Goal: Check status: Check status

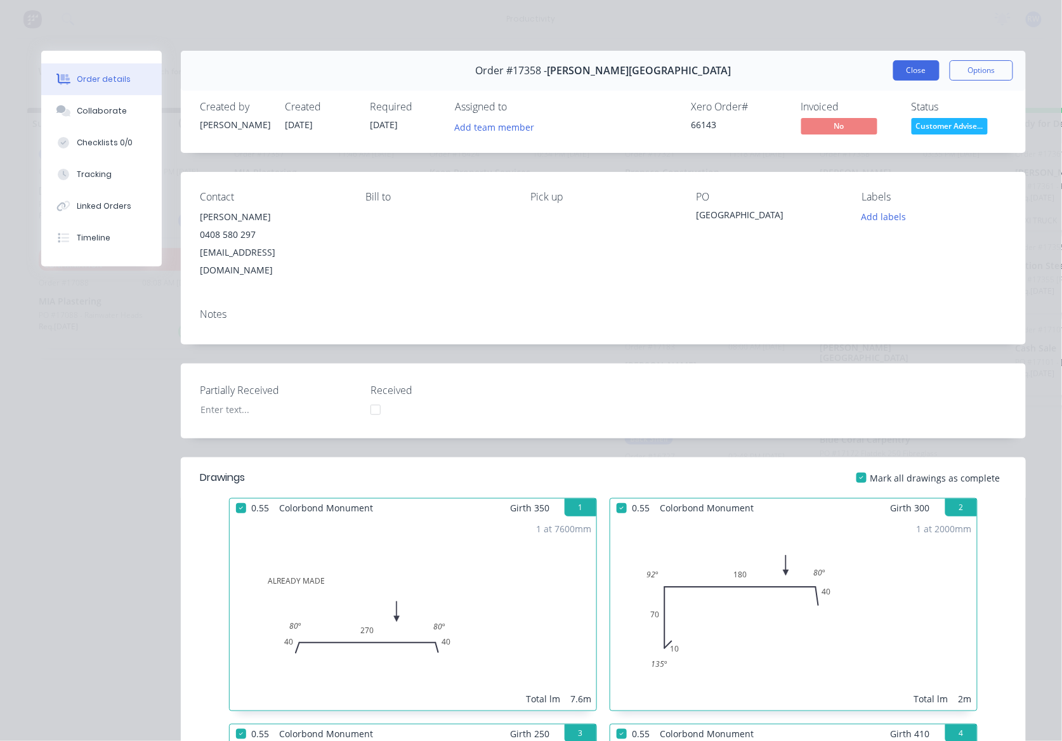
click at [921, 69] on button "Close" at bounding box center [917, 70] width 46 height 20
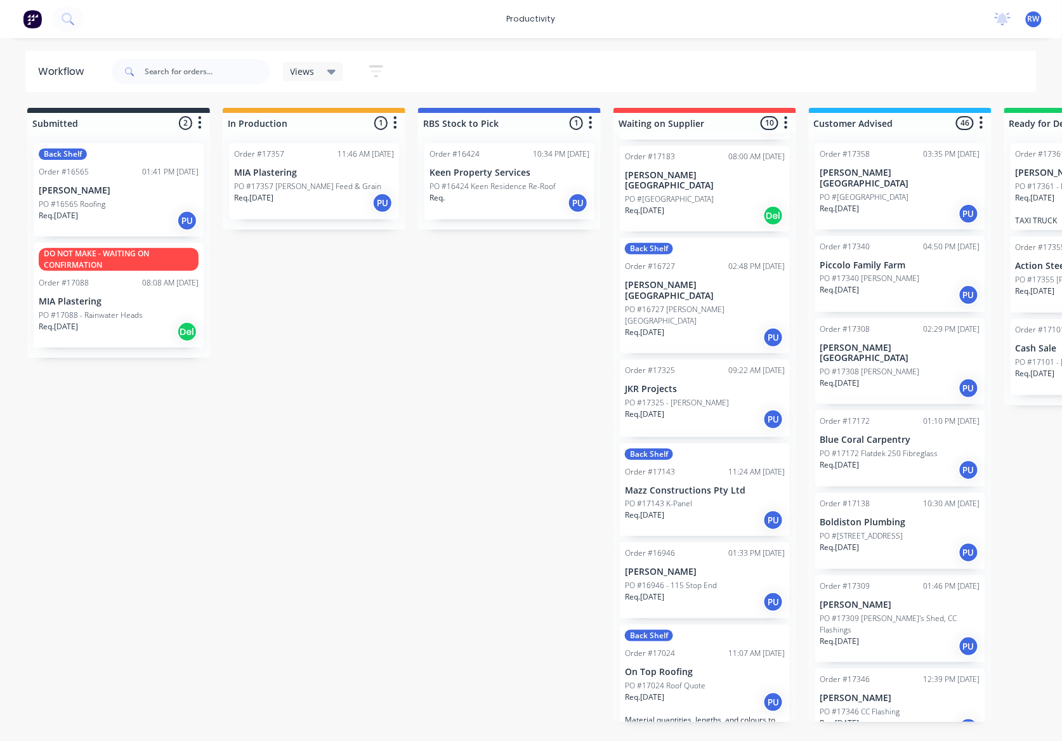
scroll to position [254, 0]
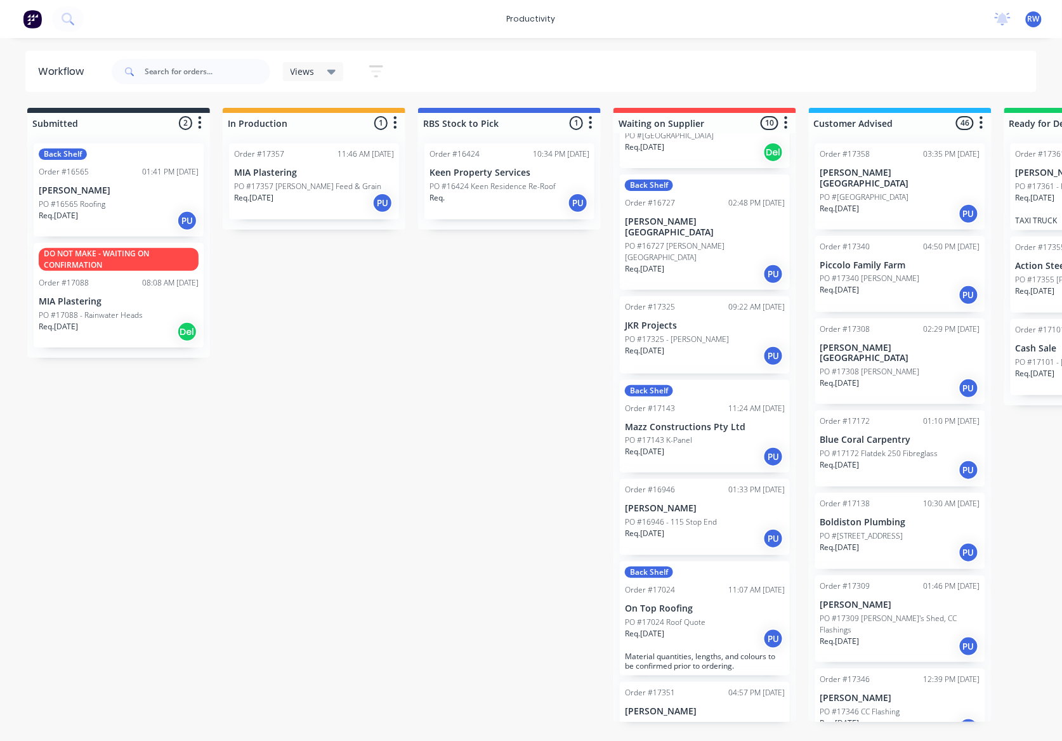
click at [714, 402] on div "Back Shelf Order #17143 11:24 AM [DATE] Mazz Constructions Pty Ltd PO #17143 K-…" at bounding box center [705, 426] width 170 height 93
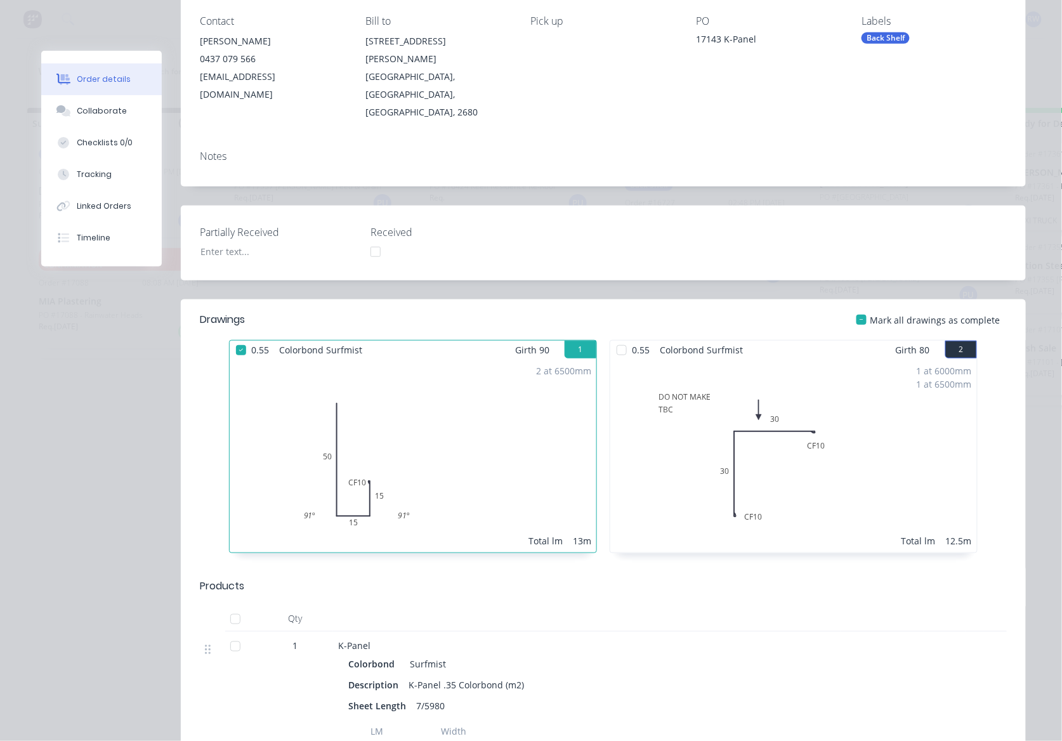
scroll to position [0, 0]
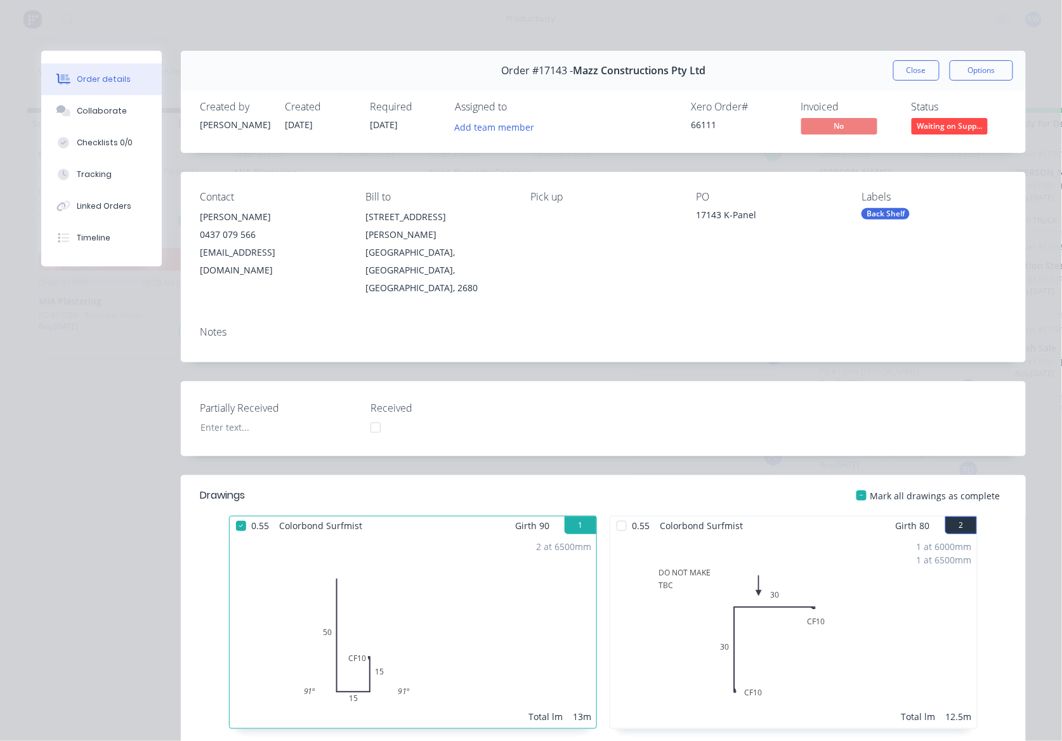
click at [899, 70] on button "Close" at bounding box center [917, 70] width 46 height 20
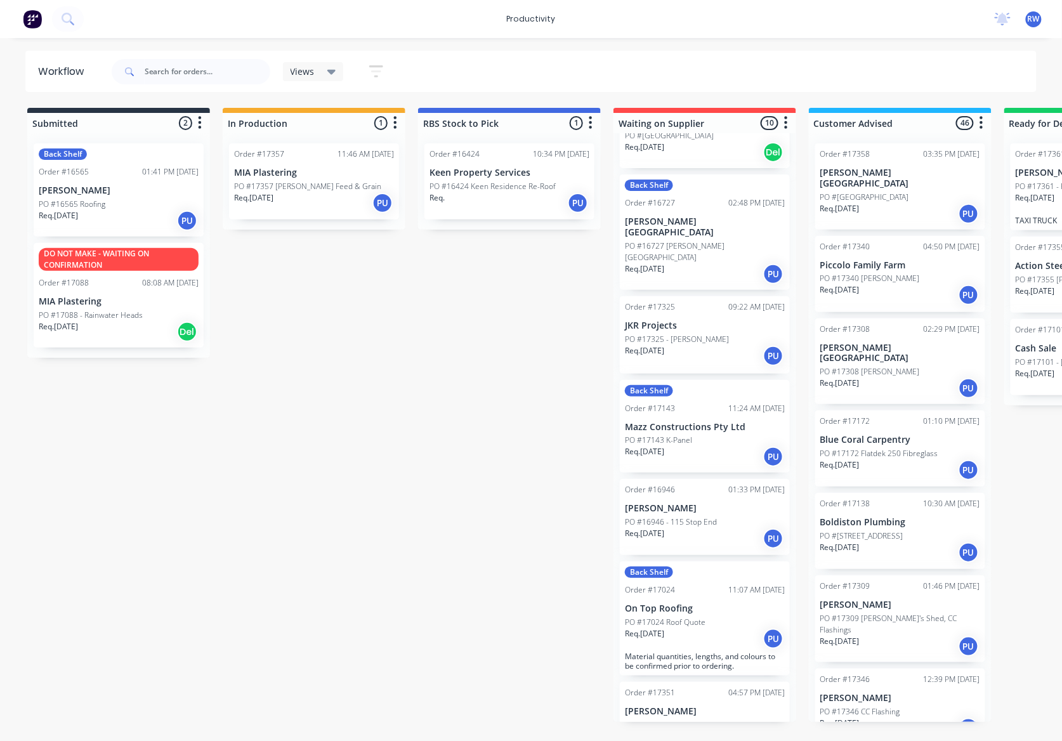
click at [706, 216] on p "[PERSON_NAME][GEOGRAPHIC_DATA]" at bounding box center [705, 227] width 160 height 22
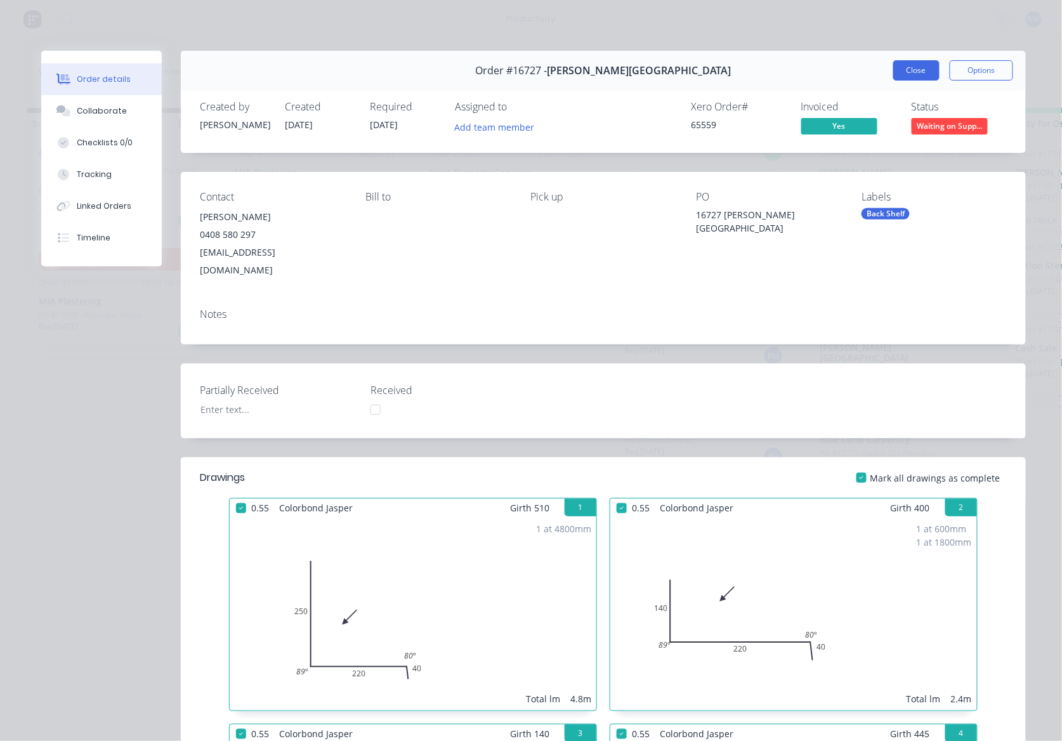
click at [907, 74] on button "Close" at bounding box center [917, 70] width 46 height 20
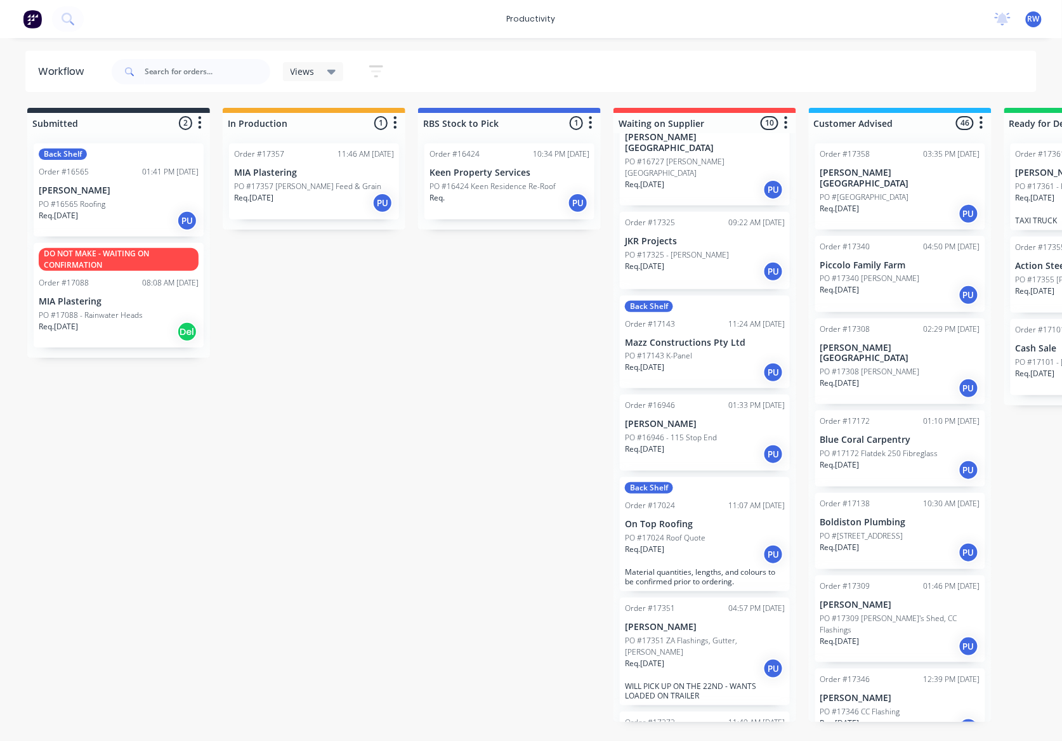
scroll to position [358, 0]
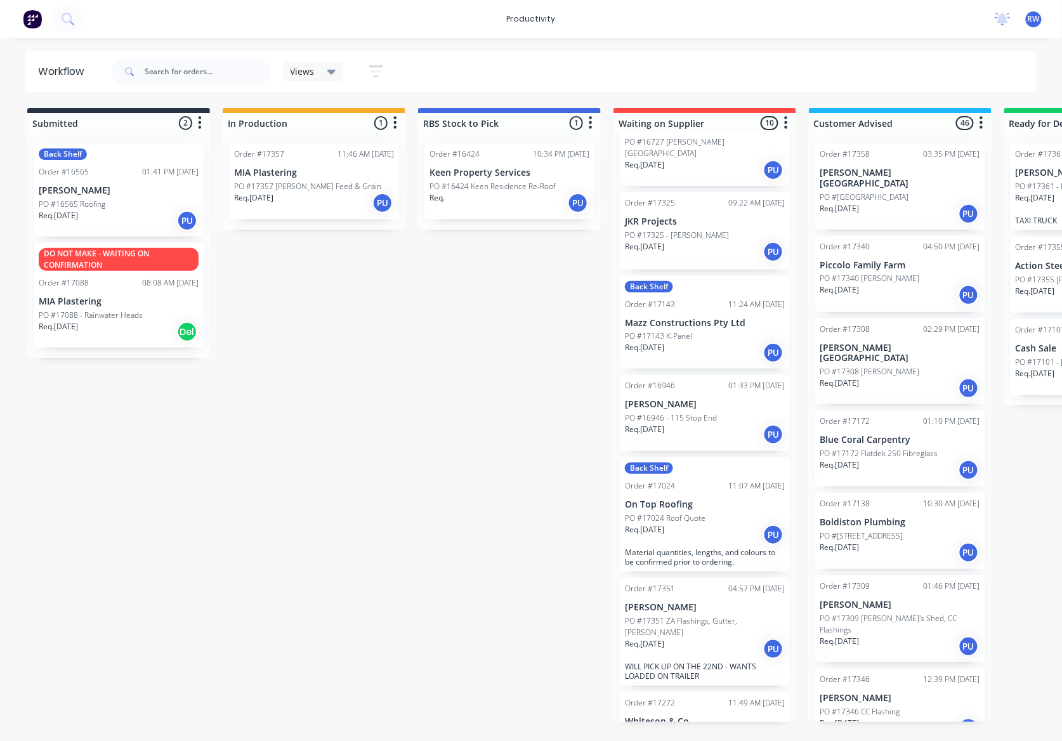
click at [737, 513] on div "PO #17024 Roof Quote" at bounding box center [705, 518] width 160 height 11
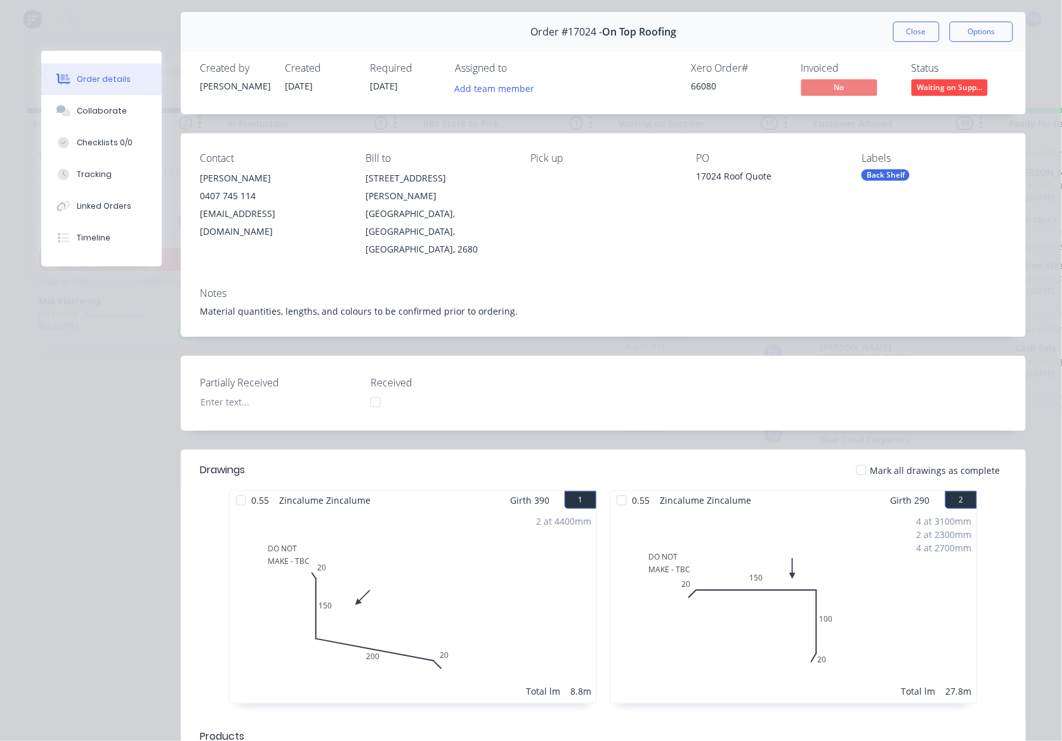
scroll to position [0, 0]
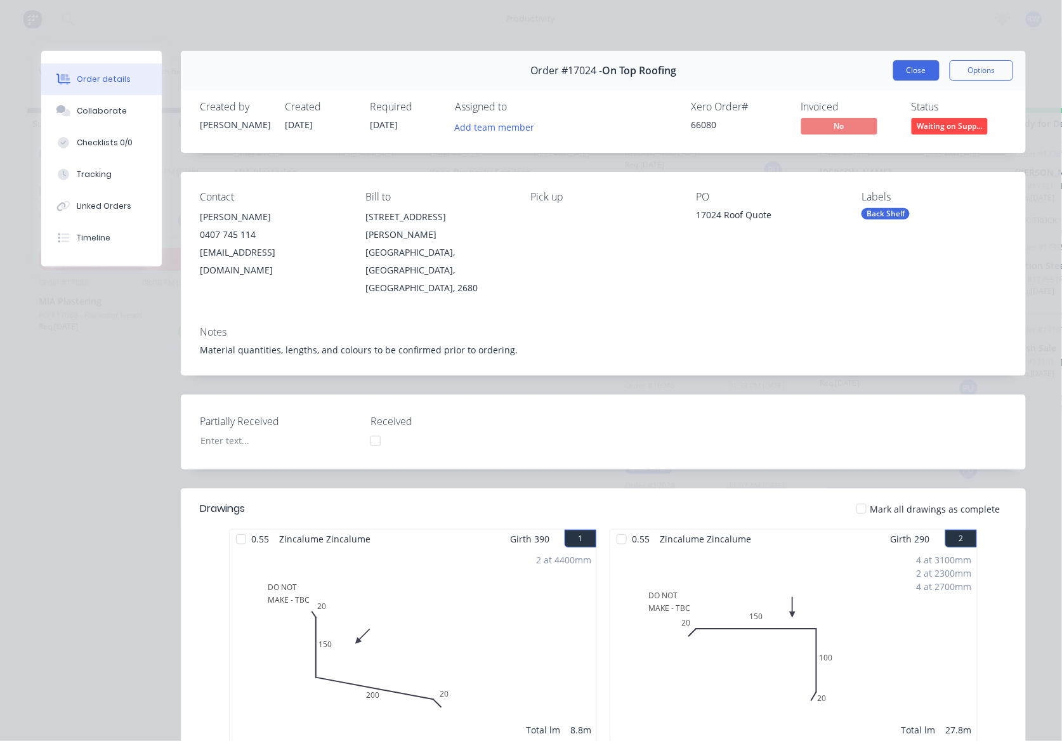
click at [910, 67] on button "Close" at bounding box center [917, 70] width 46 height 20
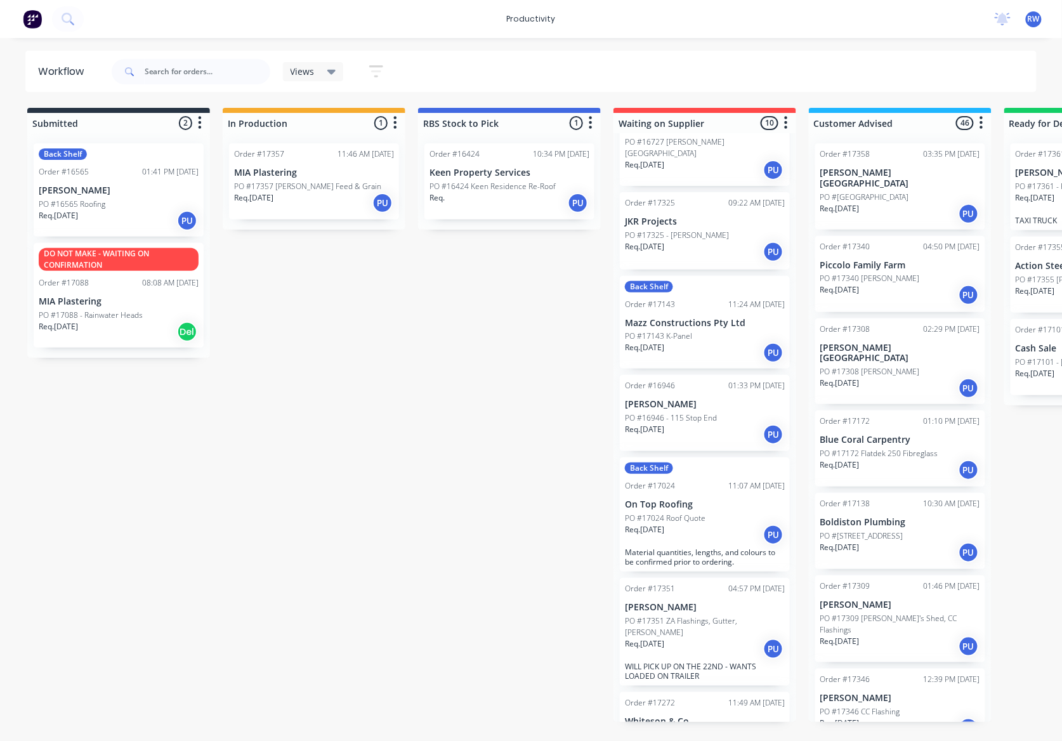
click at [723, 638] on div "Req. [DATE] PU" at bounding box center [705, 649] width 160 height 22
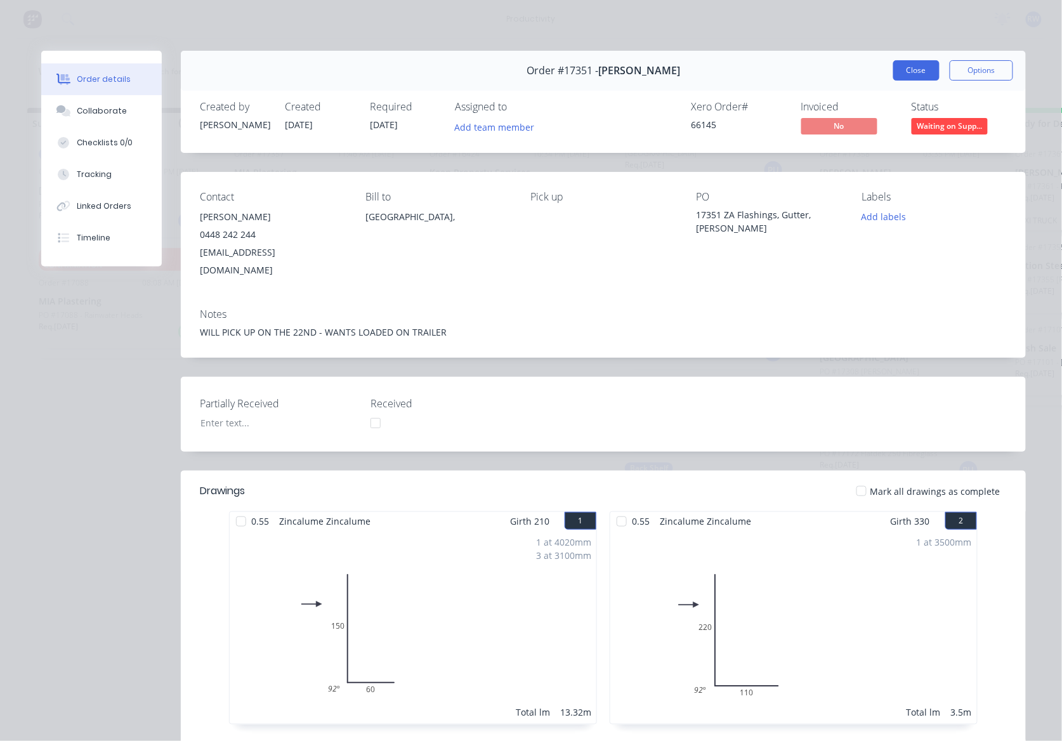
click at [899, 62] on button "Close" at bounding box center [917, 70] width 46 height 20
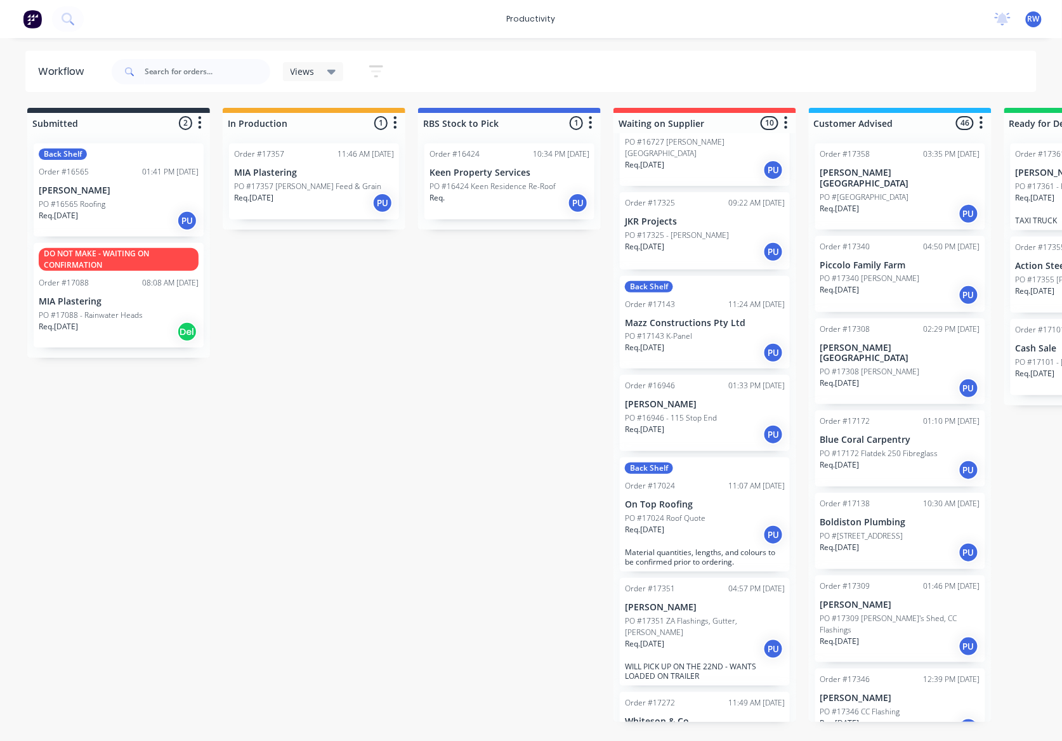
click at [120, 204] on div "PO #16565 Roofing" at bounding box center [119, 204] width 160 height 11
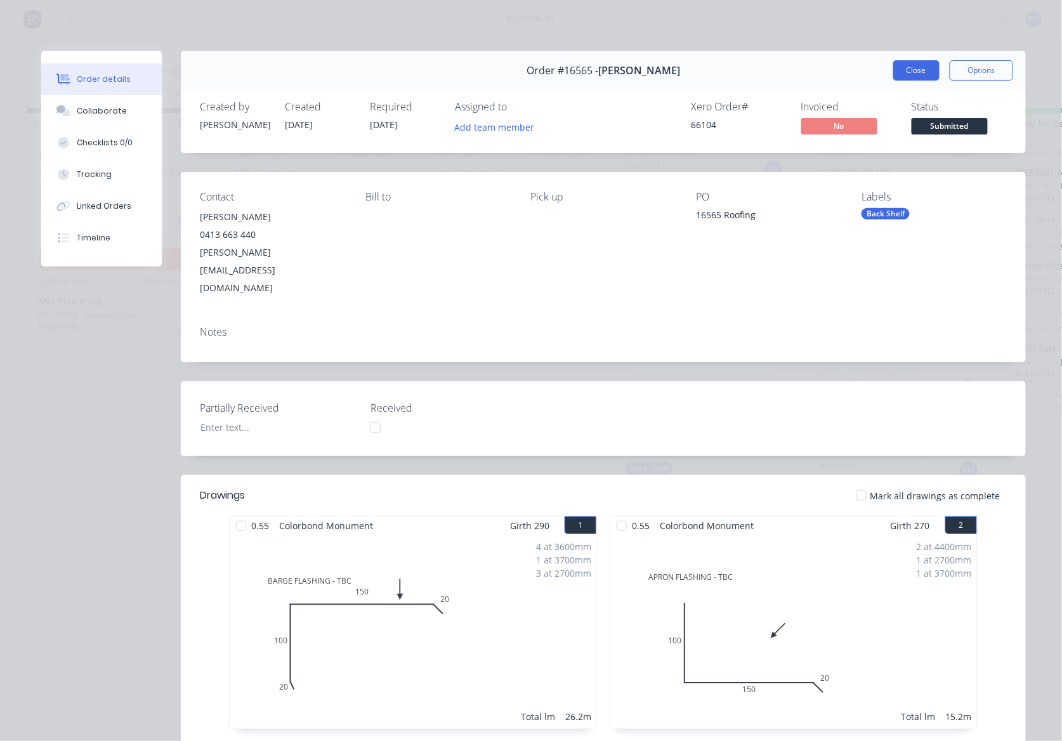
click at [906, 65] on button "Close" at bounding box center [917, 70] width 46 height 20
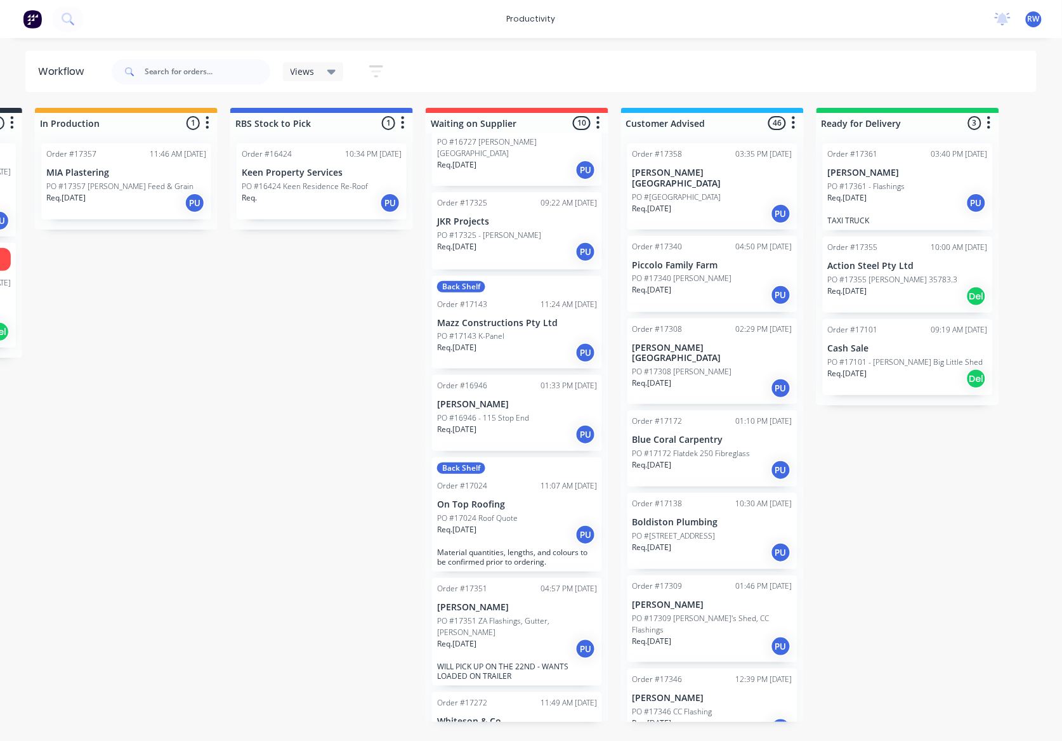
scroll to position [0, 249]
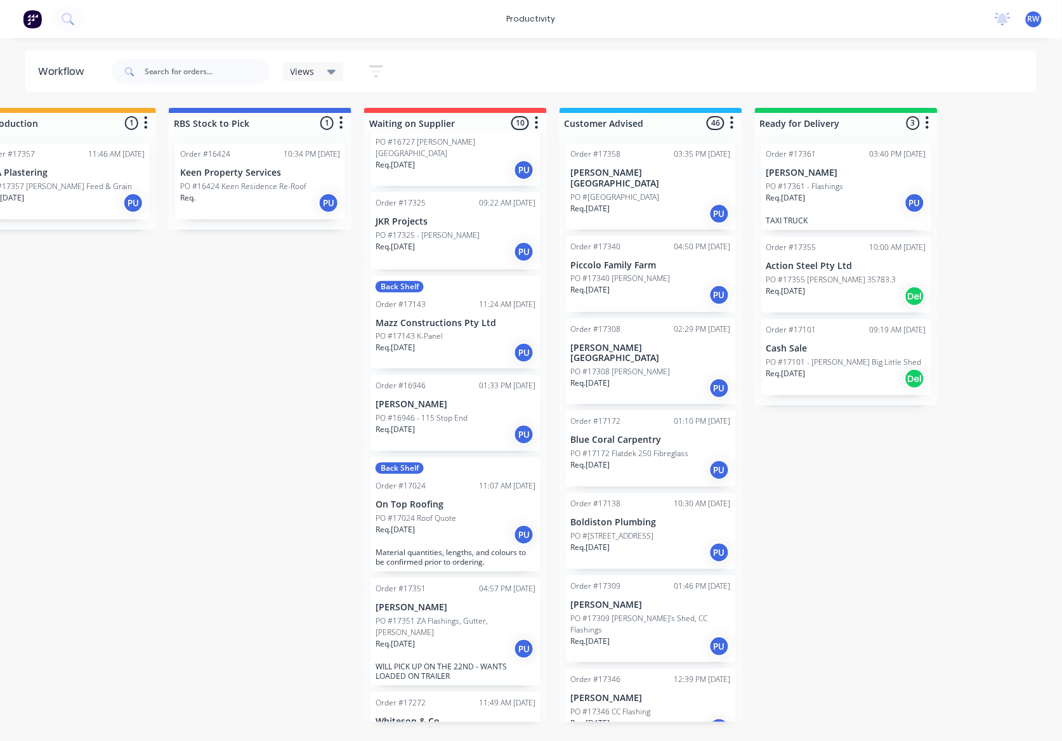
click at [876, 277] on p "PO #17355 [PERSON_NAME] 35783.3" at bounding box center [832, 279] width 130 height 11
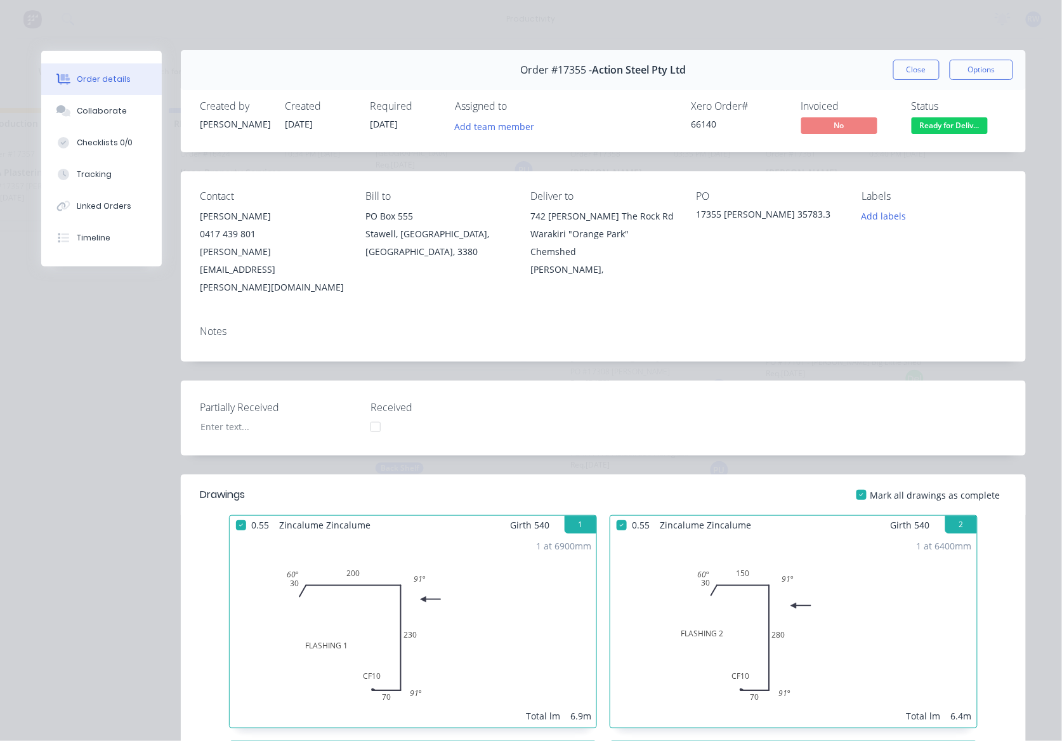
scroll to position [0, 0]
click at [916, 67] on button "Close" at bounding box center [917, 70] width 46 height 20
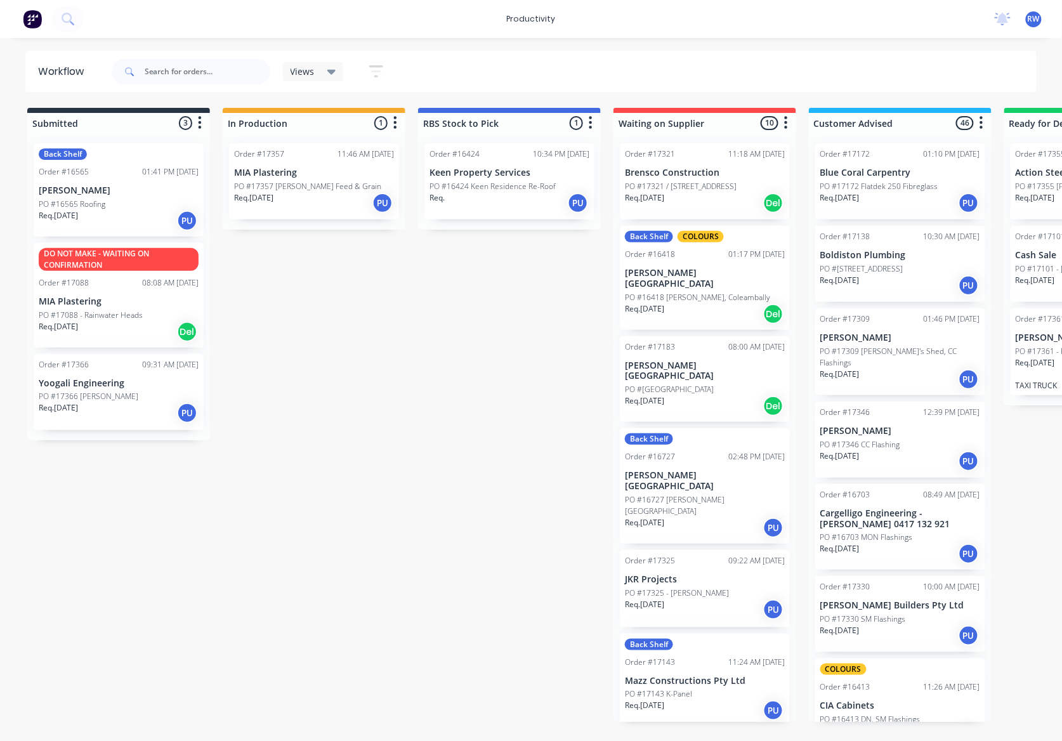
click at [80, 314] on p "PO #17088 - Rainwater Heads" at bounding box center [91, 315] width 104 height 11
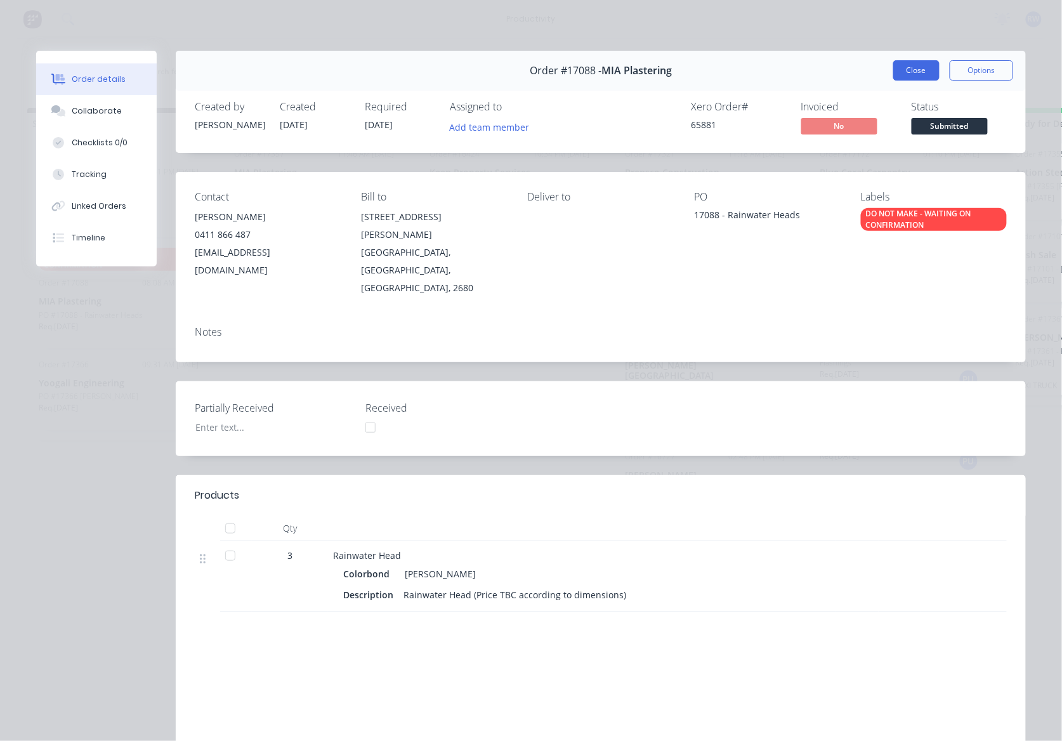
click at [913, 77] on button "Close" at bounding box center [917, 70] width 46 height 20
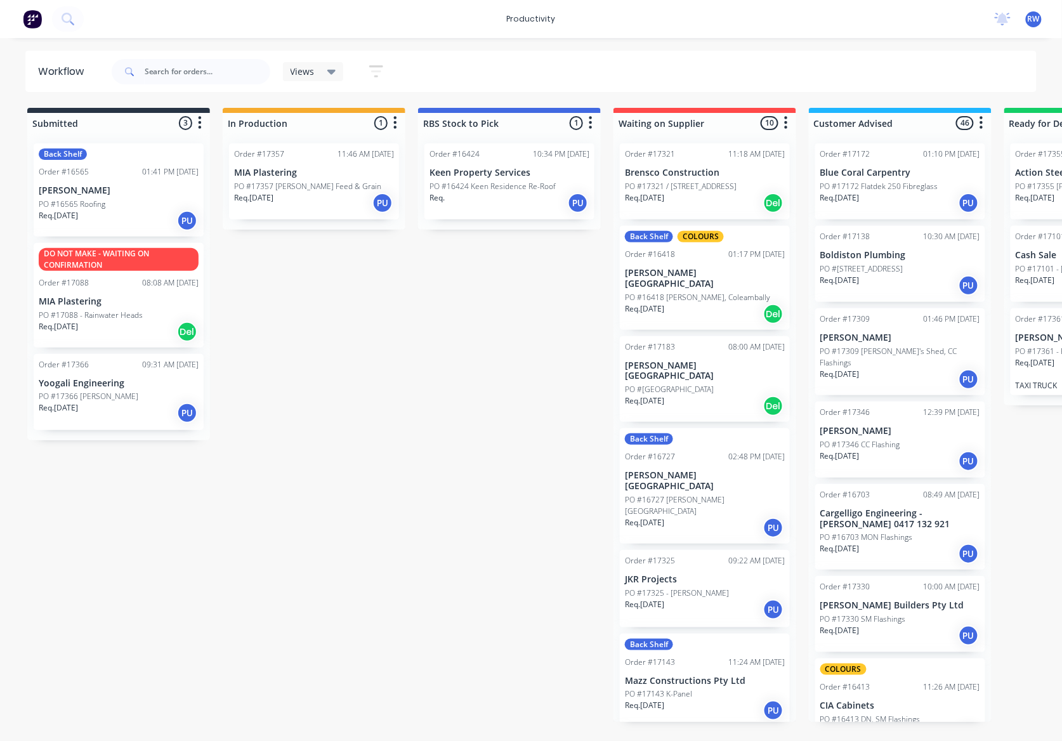
click at [108, 202] on div "PO #16565 Roofing" at bounding box center [119, 204] width 160 height 11
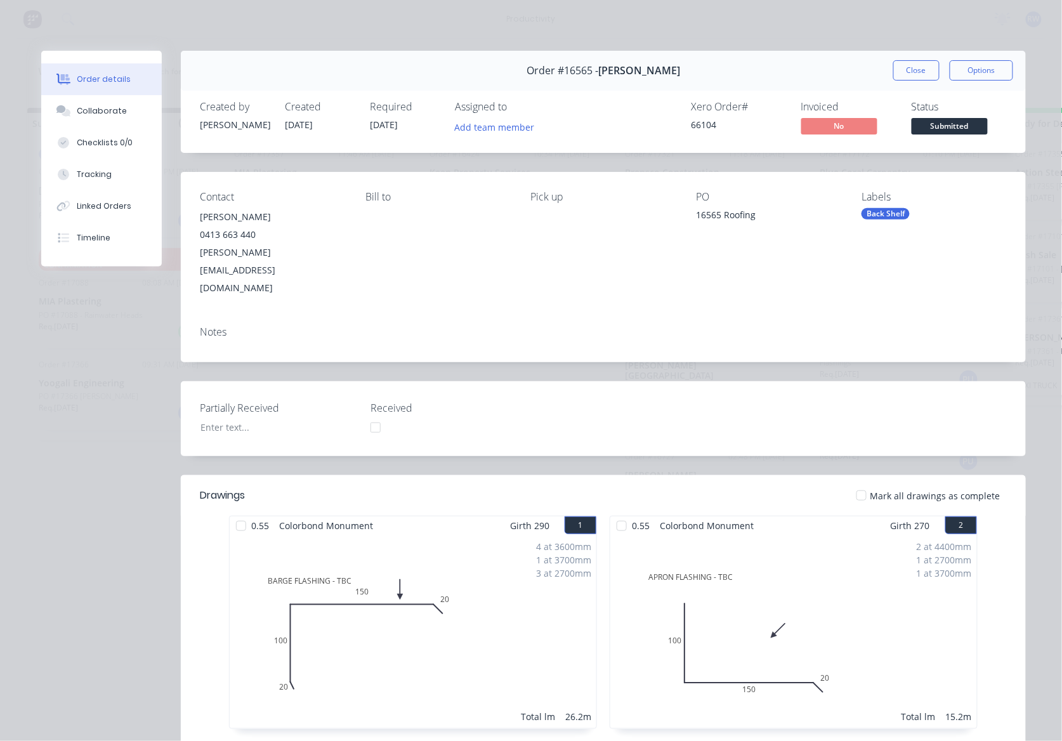
drag, startPoint x: 909, startPoint y: 77, endPoint x: 904, endPoint y: 84, distance: 8.6
click at [908, 81] on div "Order #16565 - Jason Heffer Close Options" at bounding box center [603, 71] width 845 height 40
click at [915, 62] on button "Close" at bounding box center [917, 70] width 46 height 20
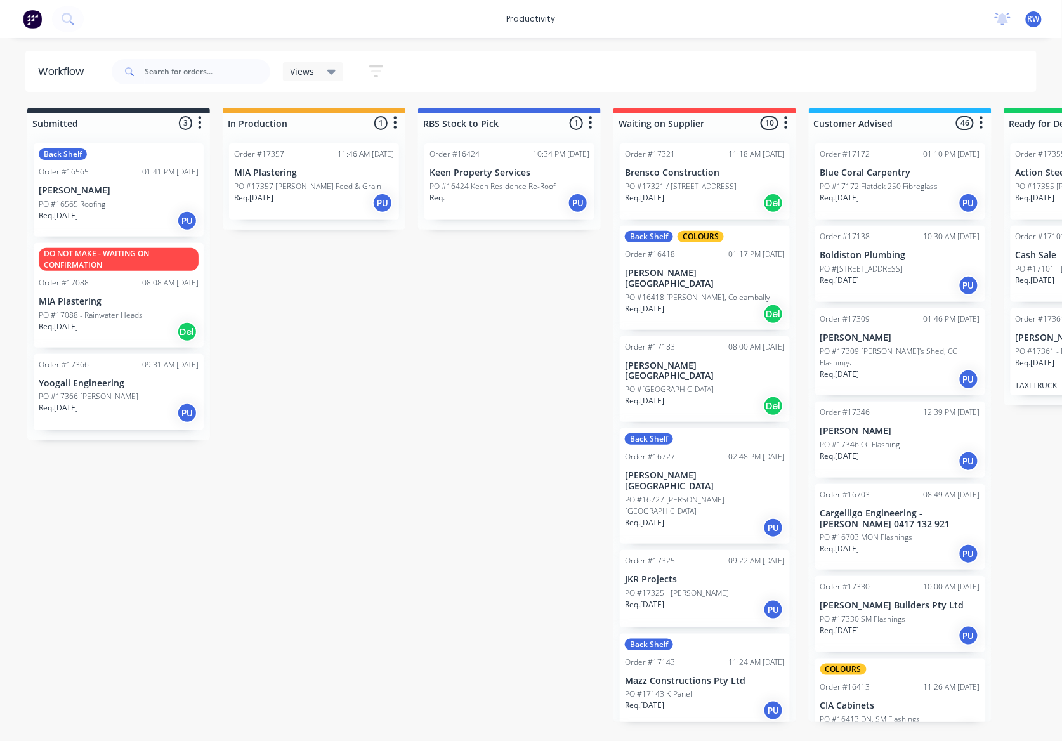
click at [285, 183] on p "PO #17357 [PERSON_NAME] Feed & Grain" at bounding box center [307, 186] width 147 height 11
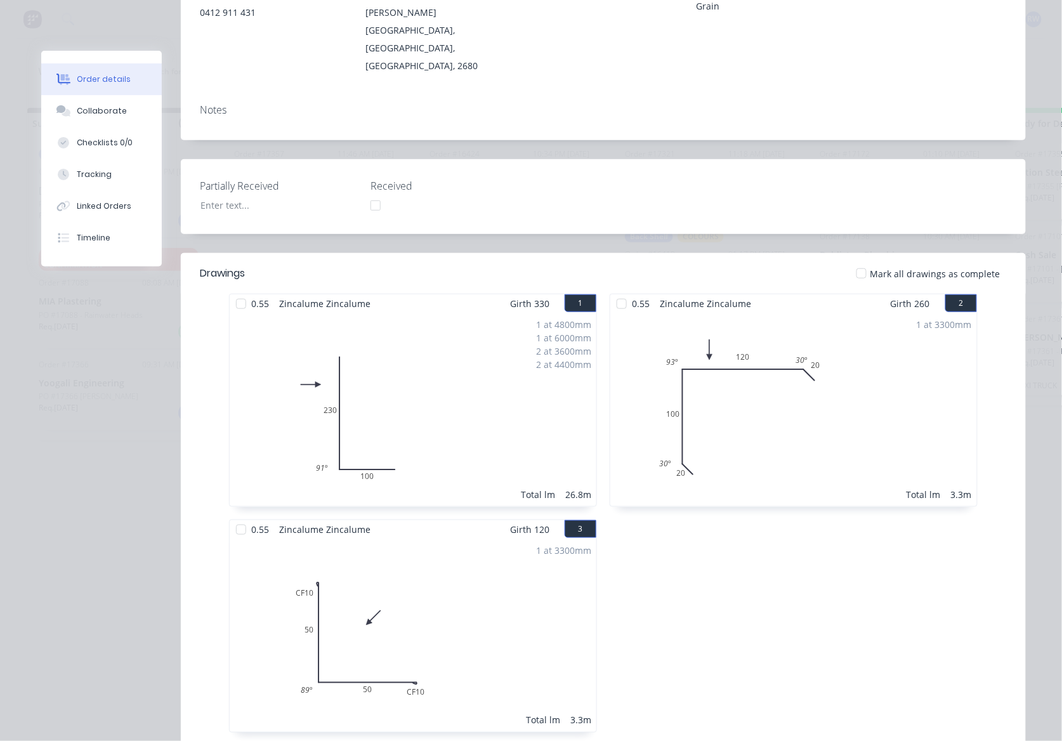
scroll to position [254, 0]
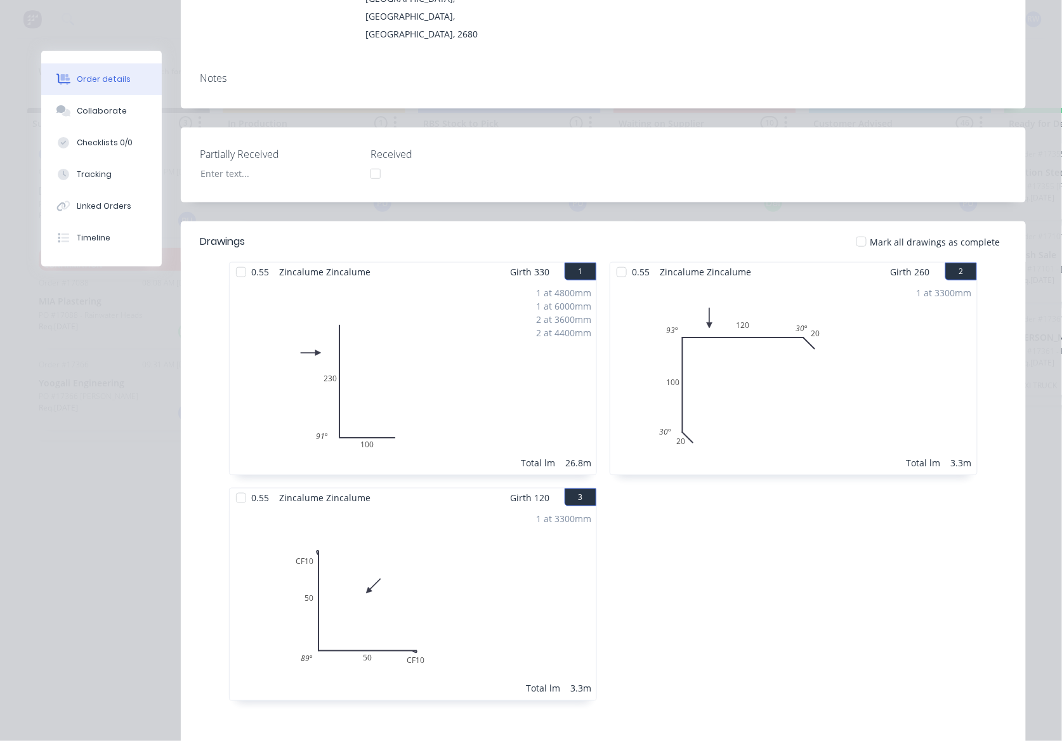
click at [859, 229] on div at bounding box center [861, 241] width 25 height 25
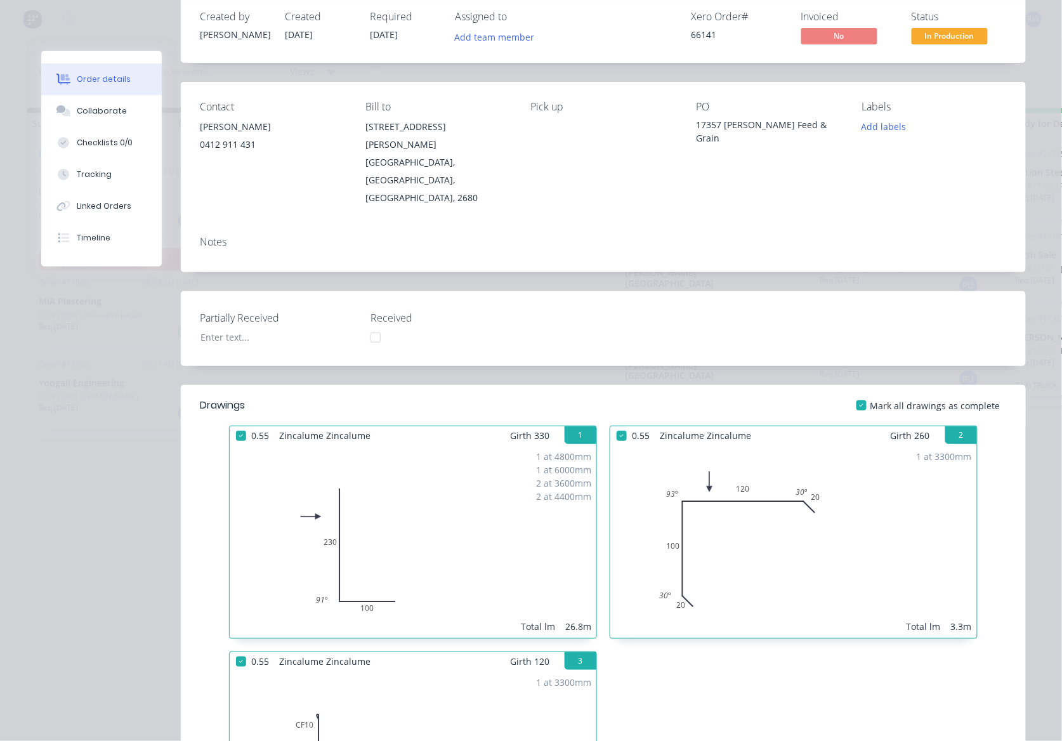
scroll to position [0, 0]
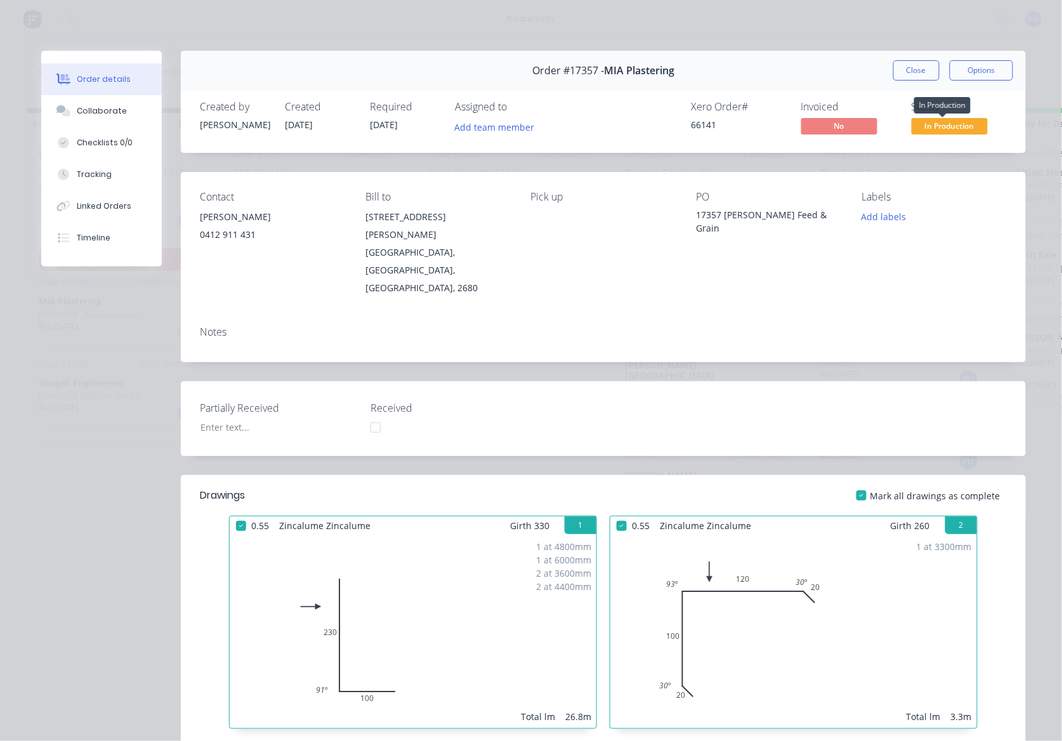
click at [937, 129] on span "In Production" at bounding box center [950, 126] width 76 height 16
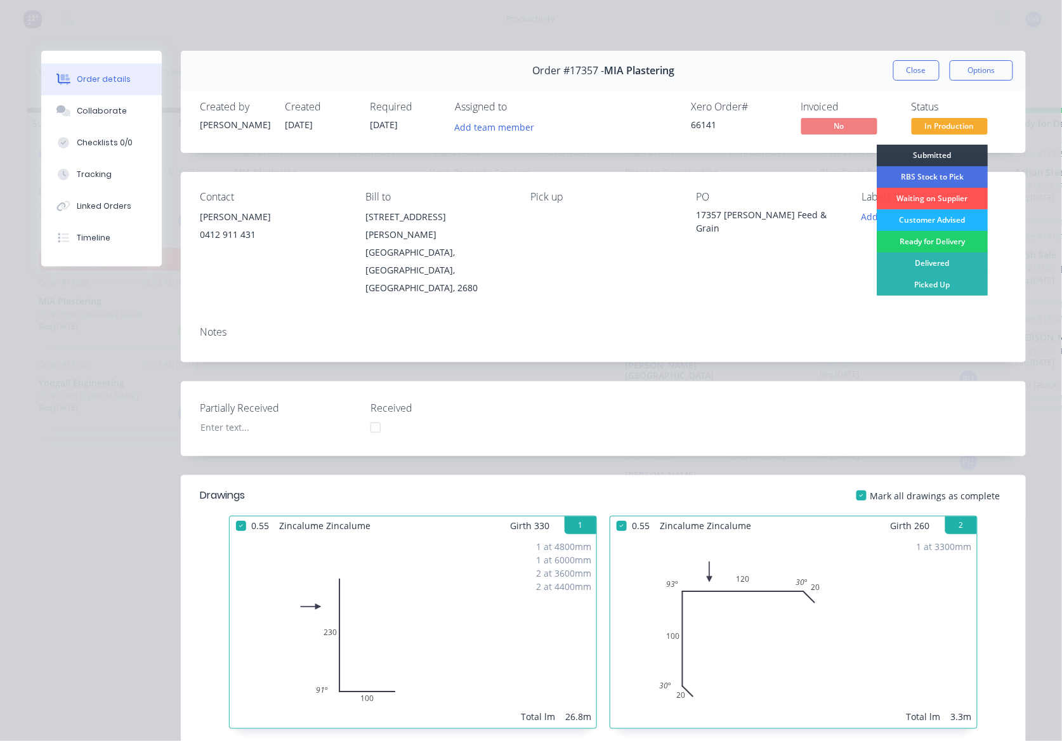
click at [937, 221] on div "Customer Advised" at bounding box center [932, 220] width 111 height 22
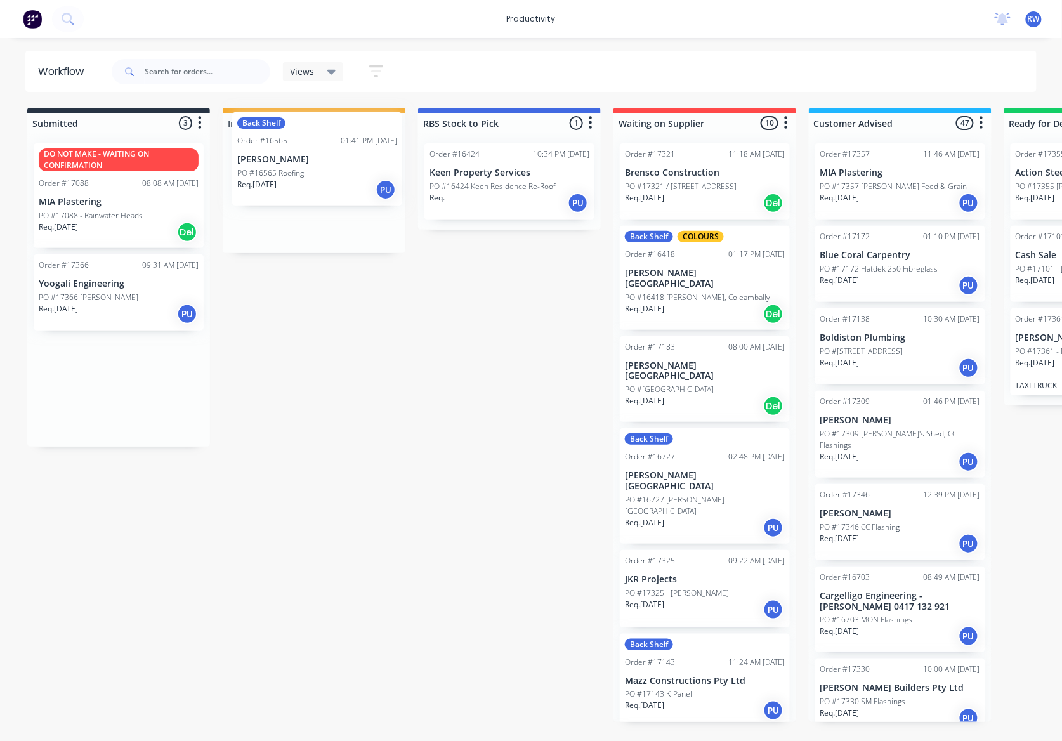
drag, startPoint x: 71, startPoint y: 212, endPoint x: 300, endPoint y: 171, distance: 232.8
click at [300, 171] on div "Submitted 3 Sort By Created date Required date Order number Customer name Most …" at bounding box center [772, 415] width 1564 height 614
click at [295, 212] on div "Req. 24/03/25 PU" at bounding box center [314, 221] width 160 height 22
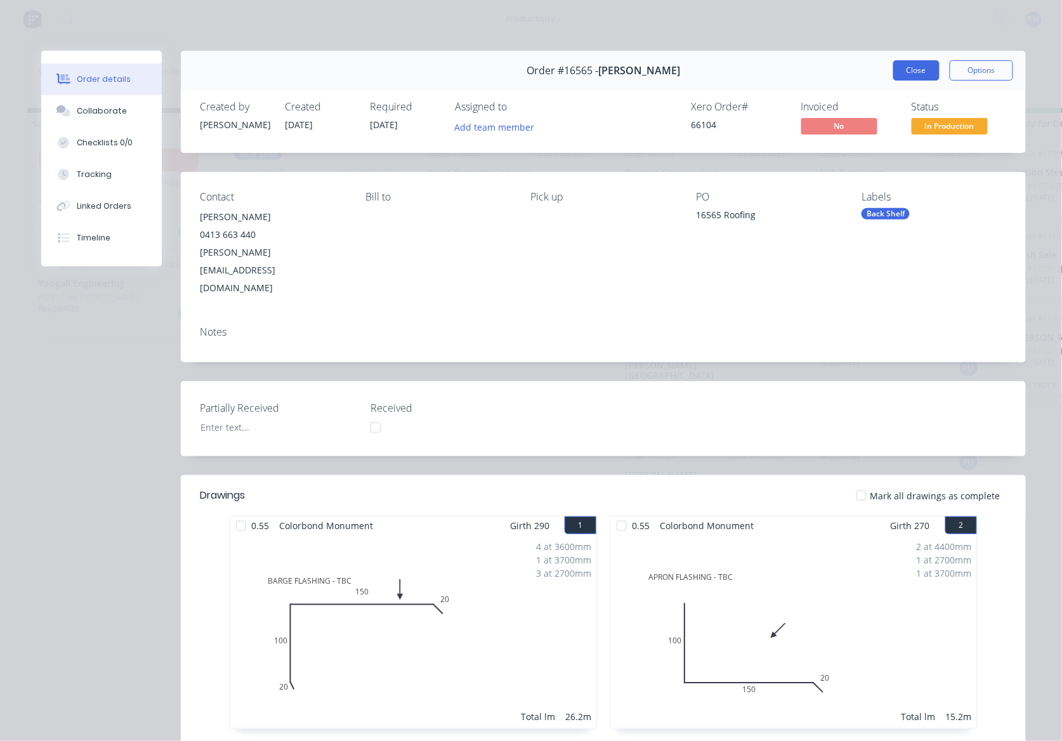
click at [915, 66] on button "Close" at bounding box center [917, 70] width 46 height 20
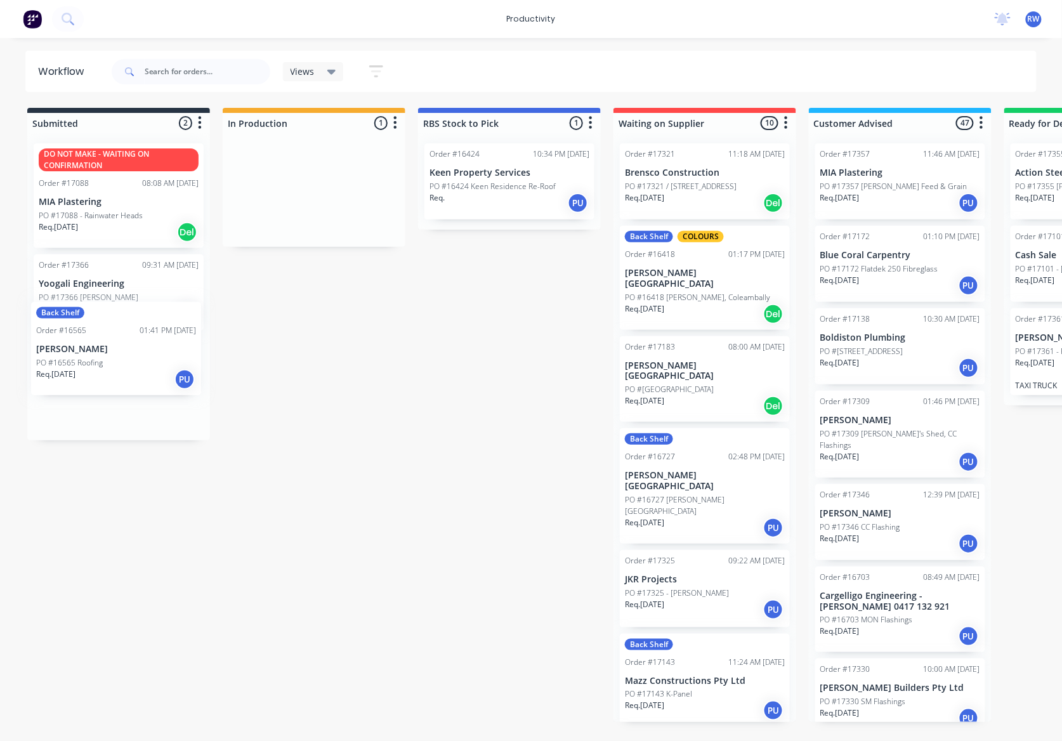
drag, startPoint x: 314, startPoint y: 199, endPoint x: 112, endPoint y: 360, distance: 258.2
click at [112, 360] on div "Submitted 2 Sort By Created date Required date Order number Customer name Most …" at bounding box center [772, 415] width 1564 height 614
